Goal: Information Seeking & Learning: Understand process/instructions

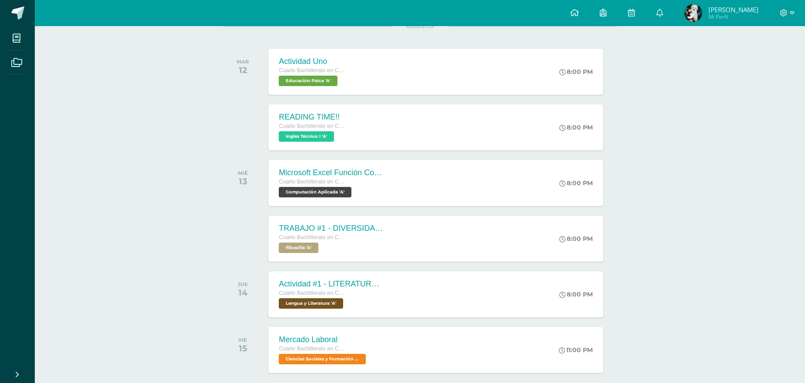
scroll to position [130, 0]
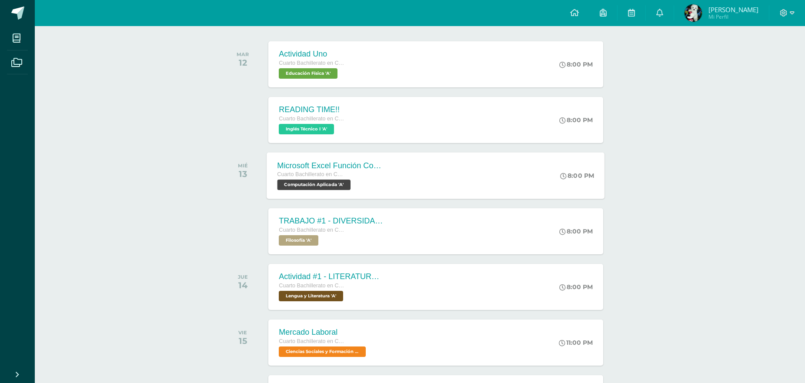
click at [491, 180] on div "Microsoft Excel Función Contar Cuarto Bachillerato en CCLL con Orientación en C…" at bounding box center [436, 175] width 338 height 47
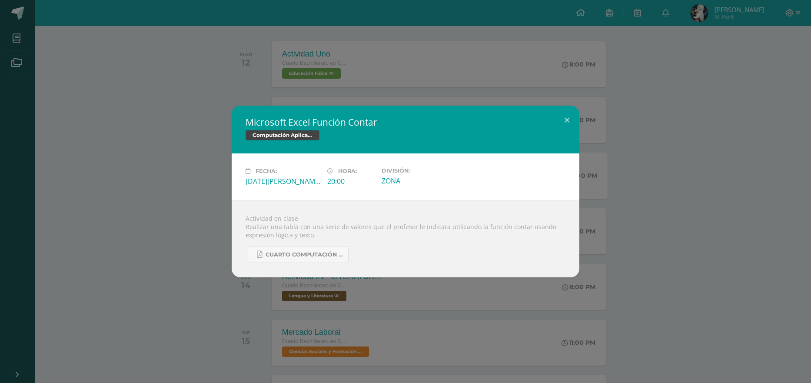
click at [724, 187] on div "Microsoft Excel Función Contar Computación Aplicada Fecha: [DATE][PERSON_NAME] …" at bounding box center [405, 192] width 804 height 172
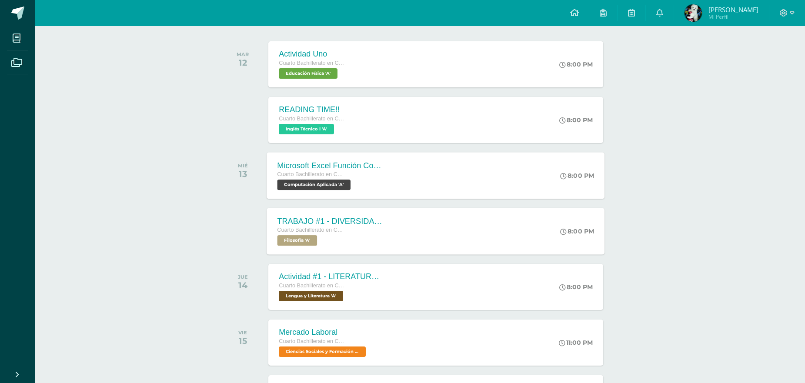
click at [490, 240] on div "TRABAJO #1 - DIVERSIDAD CULTURAL Cuarto Bachillerato en CCLL con Orientación en…" at bounding box center [436, 231] width 338 height 47
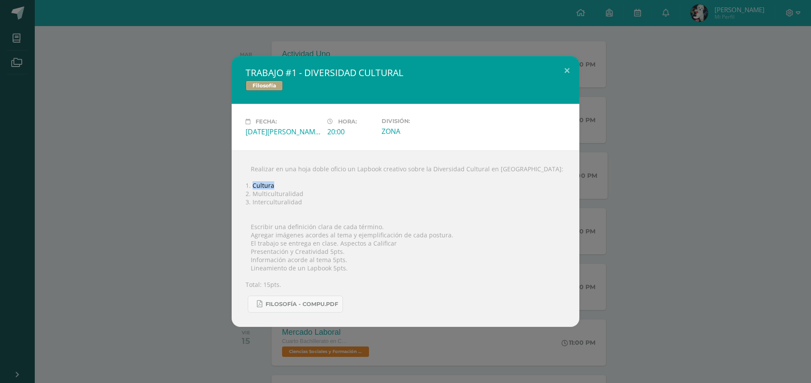
drag, startPoint x: 253, startPoint y: 185, endPoint x: 275, endPoint y: 184, distance: 22.2
click at [275, 184] on div " Realizar en una hoja doble oficio un Lapbook creativo sobre la Diversidad Cul…" at bounding box center [406, 238] width 348 height 177
copy div "Cultura"
drag, startPoint x: 253, startPoint y: 194, endPoint x: 337, endPoint y: 194, distance: 84.8
click at [337, 194] on div " Realizar en una hoja doble oficio un Lapbook creativo sobre la Diversidad Cul…" at bounding box center [406, 238] width 348 height 177
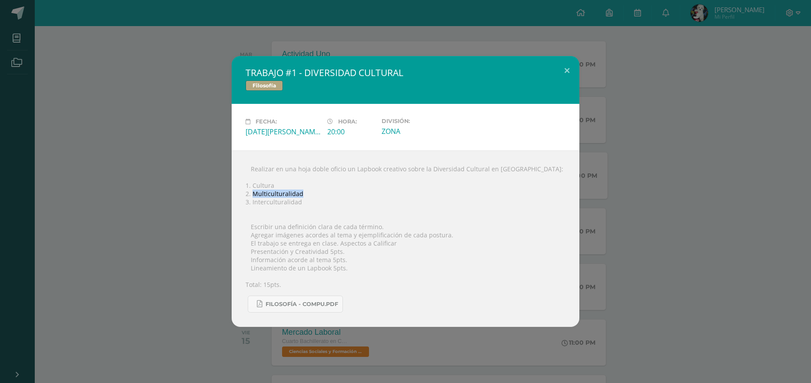
copy div "Multiculturalidad"
drag, startPoint x: 251, startPoint y: 201, endPoint x: 316, endPoint y: 203, distance: 64.8
click at [316, 203] on div " Realizar en una hoja doble oficio un Lapbook creativo sobre la Diversidad Cul…" at bounding box center [406, 238] width 348 height 177
copy div "Interculturalidad"
click at [673, 169] on div "TRABAJO #1 - DIVERSIDAD CULTURAL Filosofía Fecha: [DATE][PERSON_NAME] Hora: 20:…" at bounding box center [405, 191] width 804 height 271
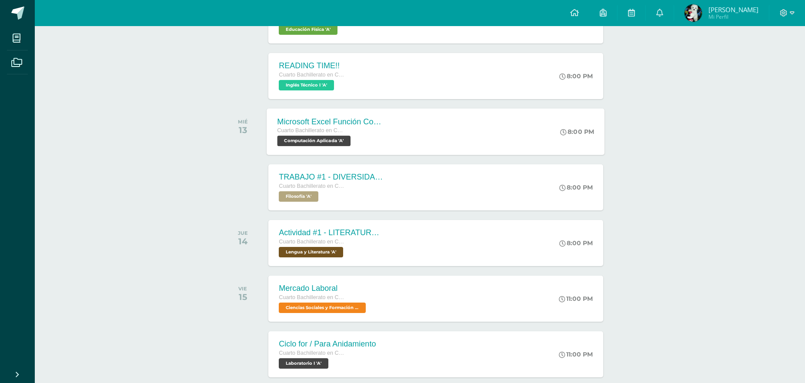
scroll to position [174, 0]
click at [420, 251] on div "Actividad #1 - LITERATURA DEL NEOCLASICISMO Cuarto Bachillerato en CCLL con Ori…" at bounding box center [436, 243] width 338 height 47
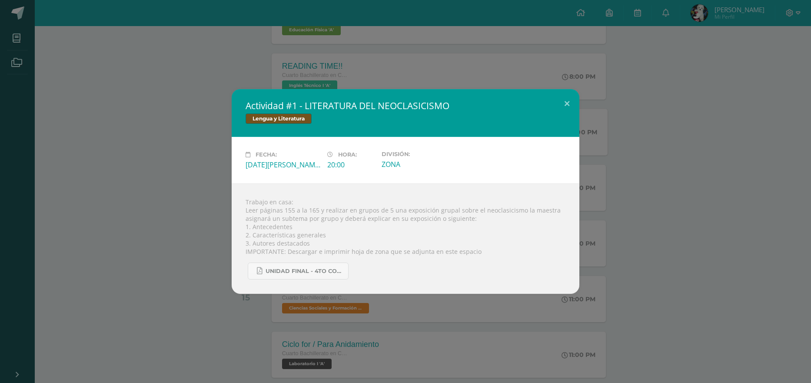
click at [692, 276] on div "Actividad #1 - LITERATURA DEL NEOCLASICISMO Lengua y Literatura Fecha: [DATE][P…" at bounding box center [405, 191] width 804 height 205
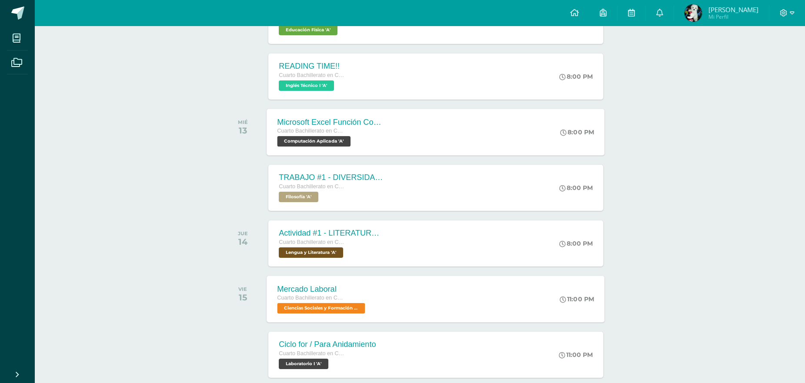
click at [375, 303] on div "Mercado Laboral Cuarto Bachillerato en CCLL con Orientación en Computación Cien…" at bounding box center [322, 299] width 111 height 47
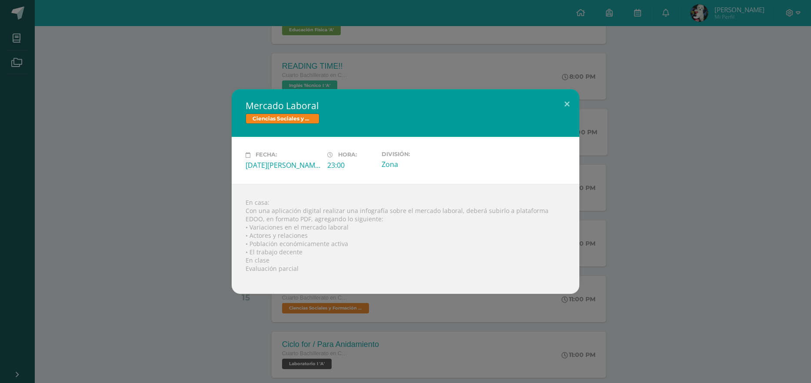
click at [750, 308] on div "Mercado Laboral Ciencias Sociales y Formación Ciudadana Fecha: [DATE][PERSON_NA…" at bounding box center [405, 191] width 811 height 383
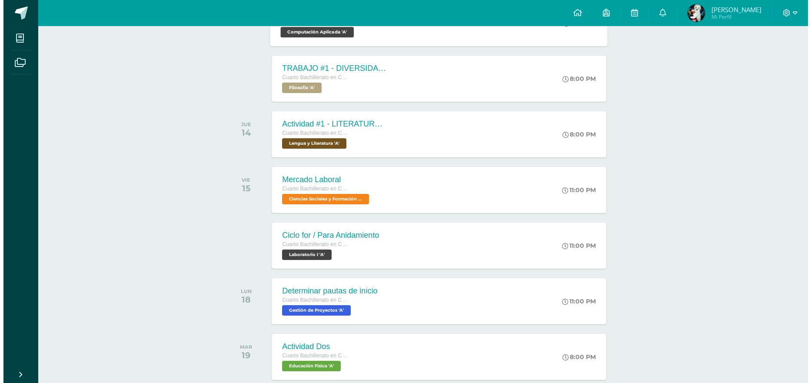
scroll to position [391, 0]
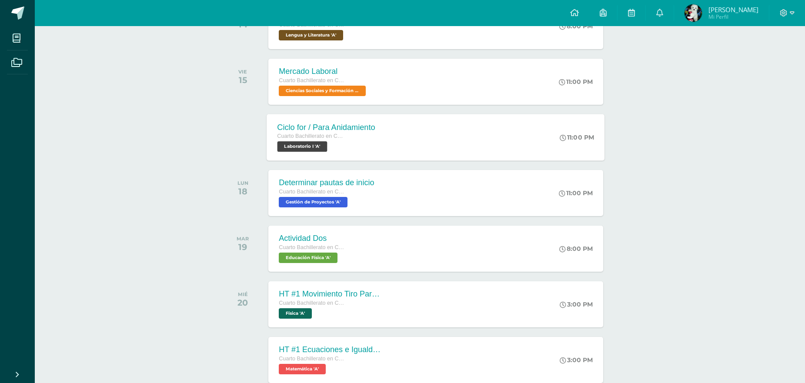
click at [342, 136] on span "Cuarto Bachillerato en CCLL con Orientación en Computación" at bounding box center [310, 136] width 66 height 6
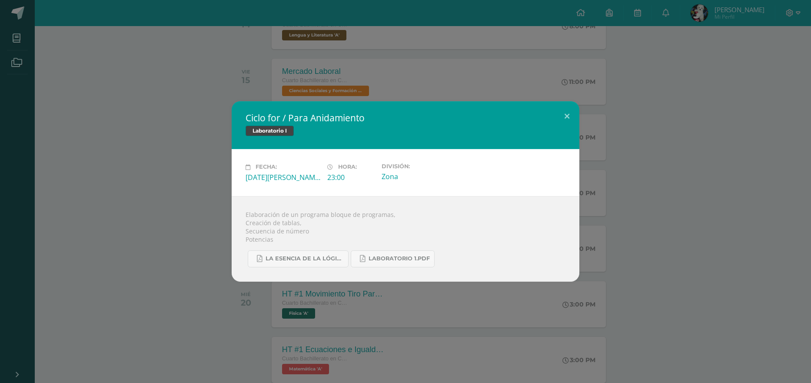
click at [695, 224] on div "Ciclo for / Para Anidamiento Laboratorio I Fecha: [DATE][PERSON_NAME] Hora: 23:…" at bounding box center [405, 191] width 804 height 180
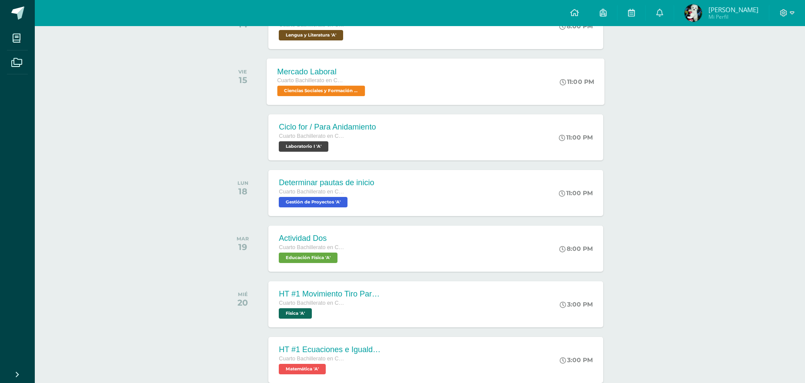
click at [450, 71] on div "Mercado Laboral Cuarto Bachillerato en CCLL con Orientación en Computación Cien…" at bounding box center [436, 81] width 338 height 47
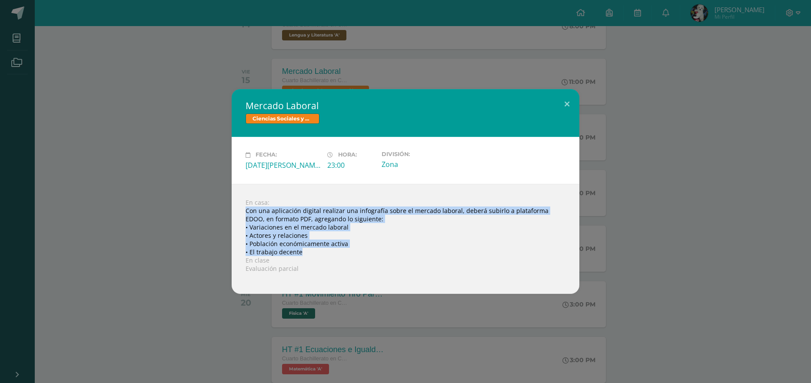
drag, startPoint x: 246, startPoint y: 212, endPoint x: 307, endPoint y: 253, distance: 73.7
click at [307, 253] on div "En casa: Con una aplicación digital realizar una infografía sobre el mercado la…" at bounding box center [406, 239] width 348 height 110
copy div "Con una aplicación digital realizar una infografía sobre el mercado laboral, de…"
